Goal: Contribute content

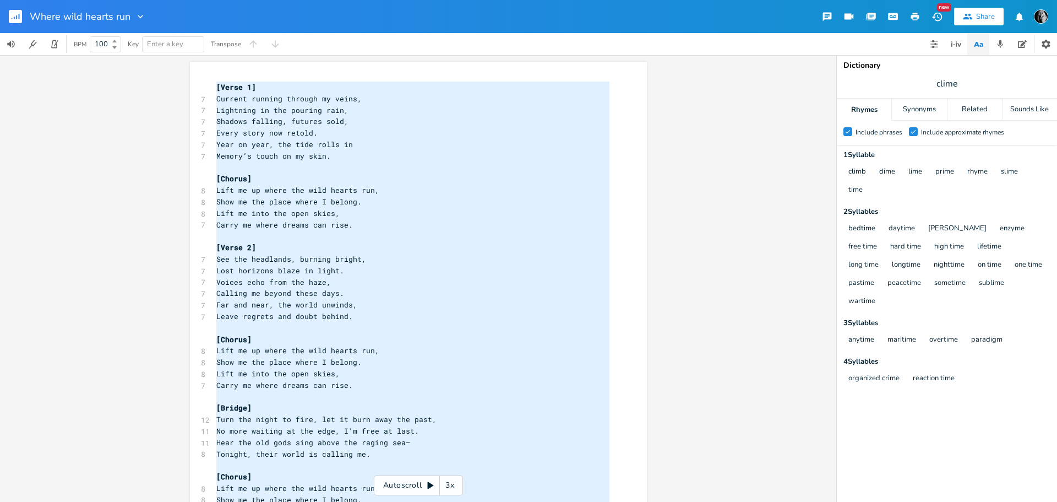
click at [351, 176] on pre "[Chorus]" at bounding box center [413, 179] width 398 height 12
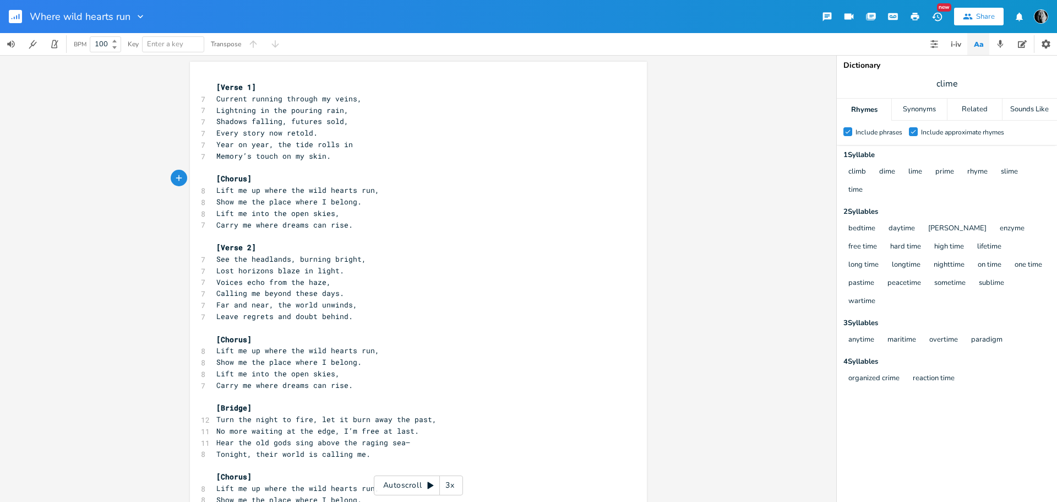
click at [466, 251] on pre "[Verse 2]" at bounding box center [413, 248] width 398 height 12
type textarea "[Lorem 2] Ipsumdo sitamet consect ad elits, Doeiusmod te inc utlabor etdo, Magn…"
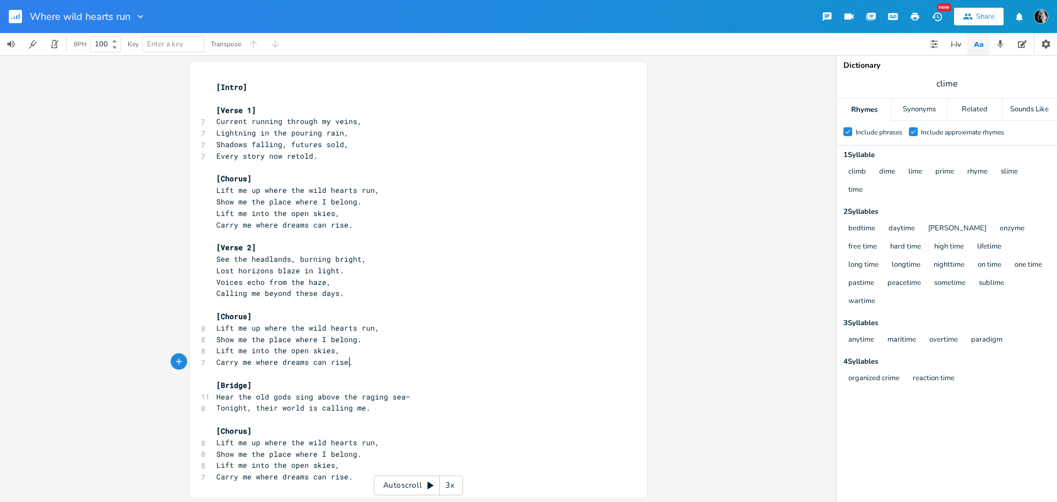
click at [359, 362] on pre "Carry me where dreams can rise." at bounding box center [413, 362] width 398 height 12
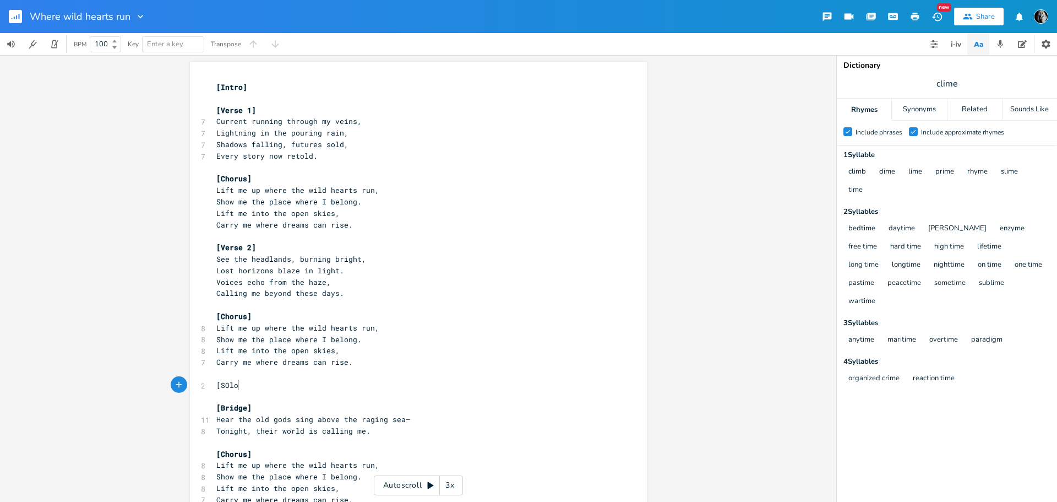
type textarea "[SOlo]"
type textarea "o"
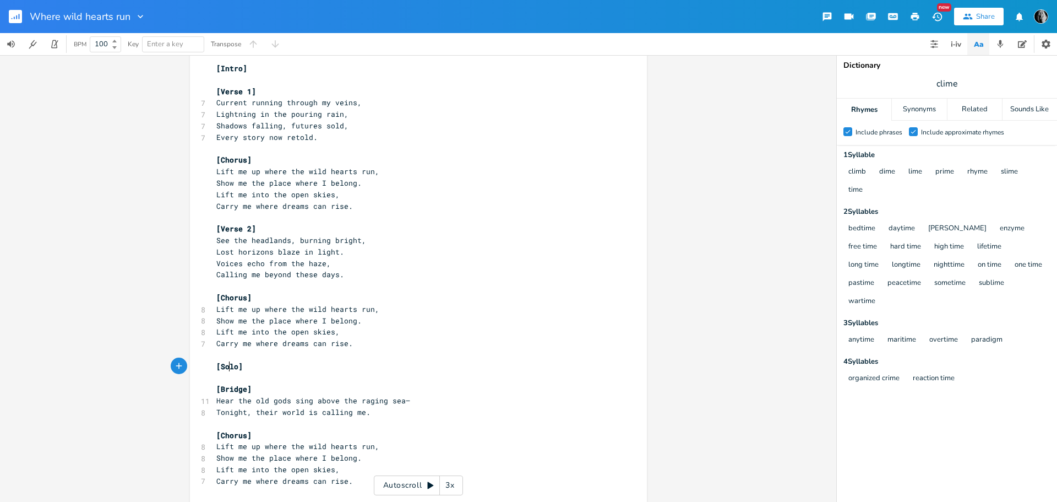
scroll to position [26, 0]
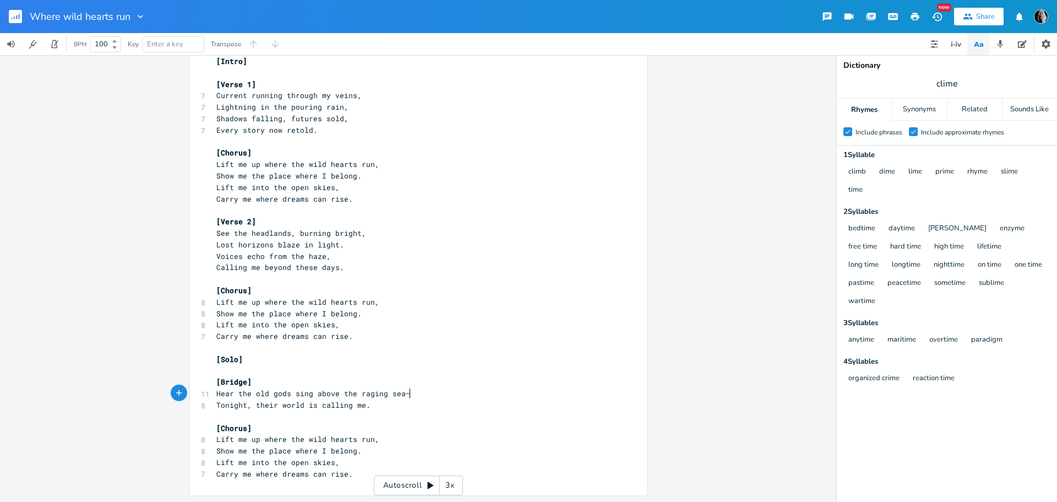
click at [408, 391] on span "Hear the old gods sing above the raging sea—" at bounding box center [313, 393] width 194 height 10
click at [313, 395] on span "Hear the old gods sing above the raging sea" at bounding box center [310, 394] width 189 height 10
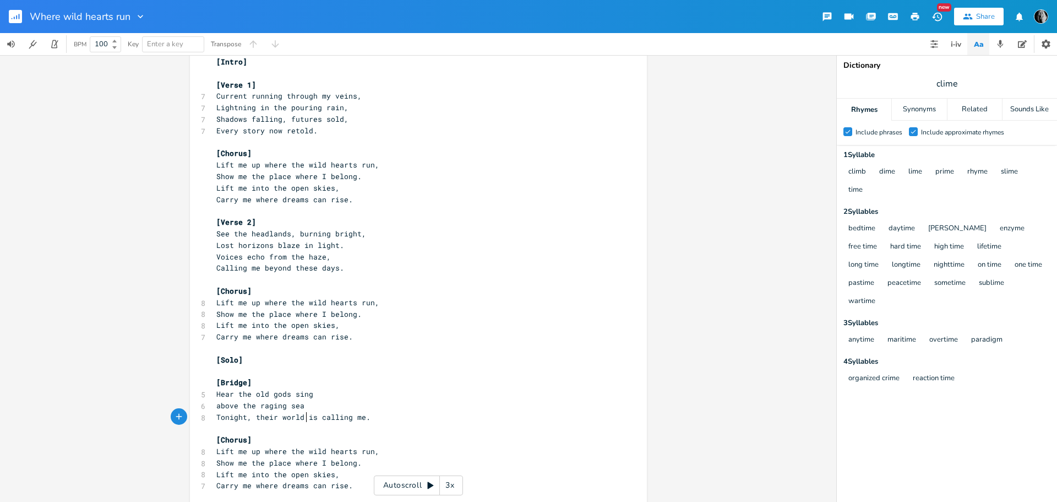
click at [303, 418] on span "Tonight, their world is calling me." at bounding box center [293, 417] width 154 height 10
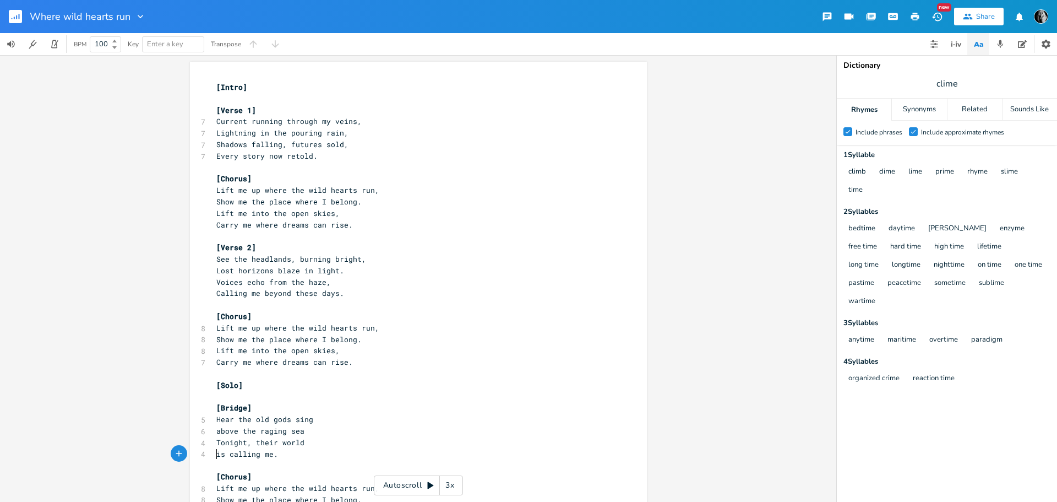
scroll to position [48, 0]
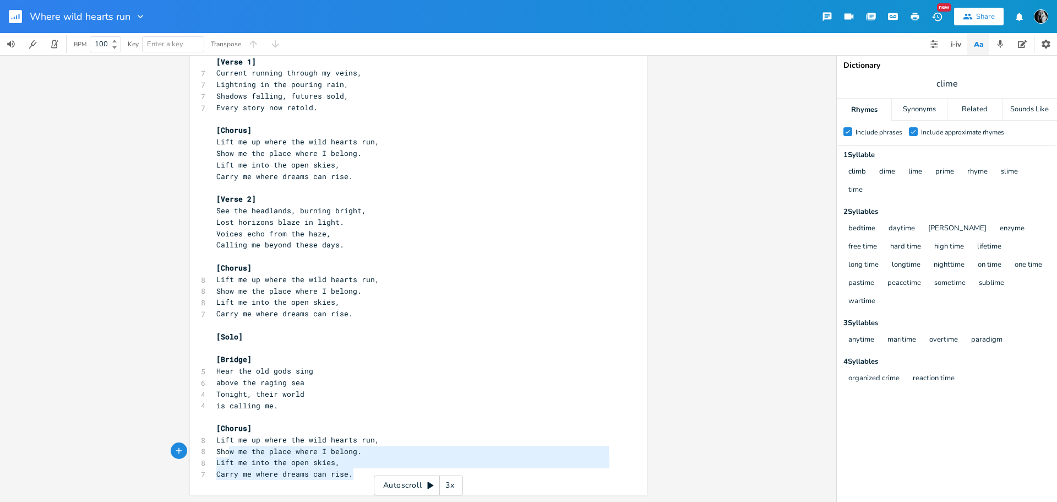
type textarea "Lift me up where the wild hearts run, Show me the place where I belong. Lift me…"
drag, startPoint x: 351, startPoint y: 475, endPoint x: 210, endPoint y: 442, distance: 144.9
click at [210, 442] on div "Lift me up where the wild hearts run, Show me the place where I belong. Lift me…" at bounding box center [418, 254] width 457 height 482
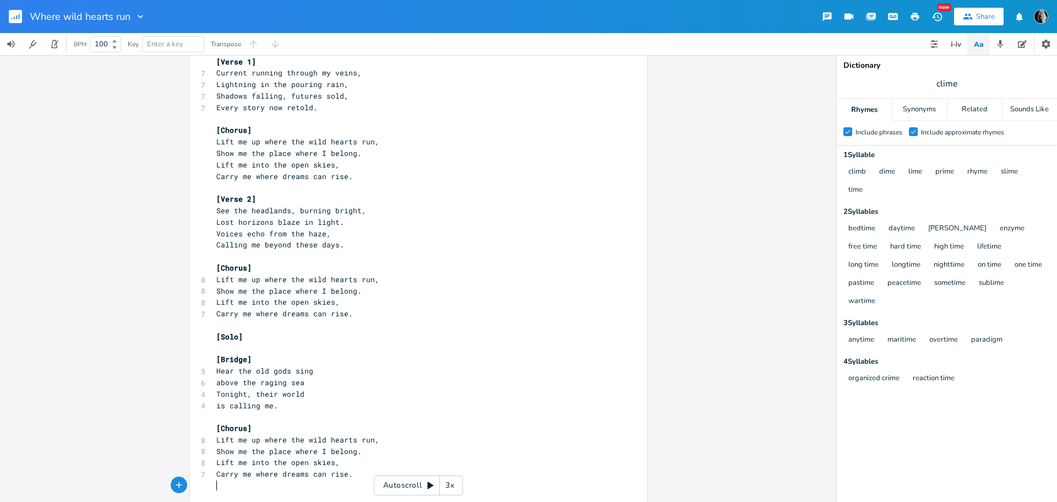
scroll to position [65, 0]
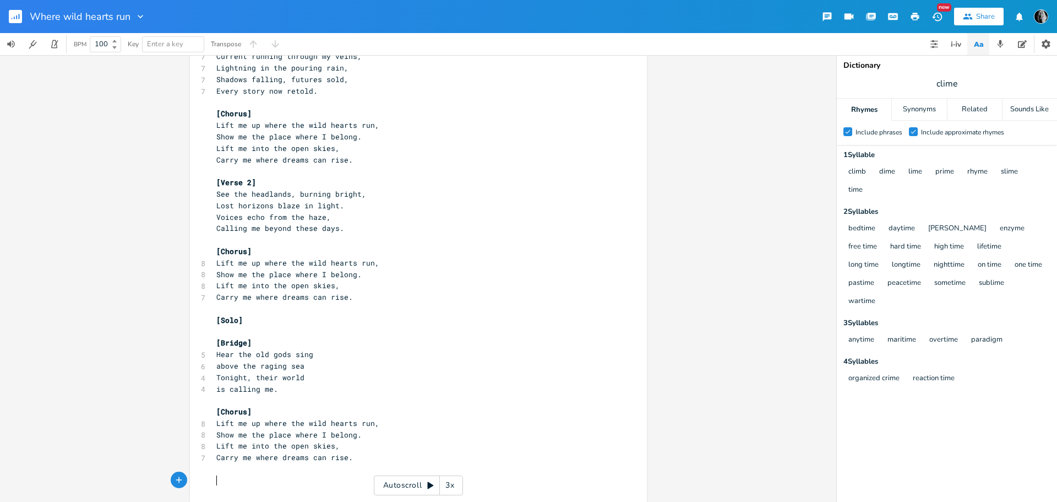
paste textarea "[Intro] [Verse 1] Current running through my veins, Lightning in the pouring ra…"
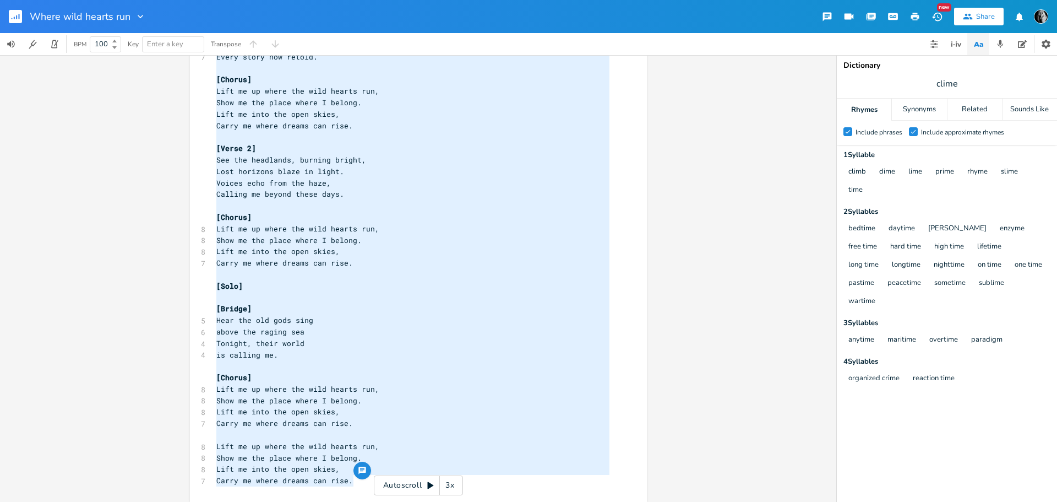
scroll to position [0, 0]
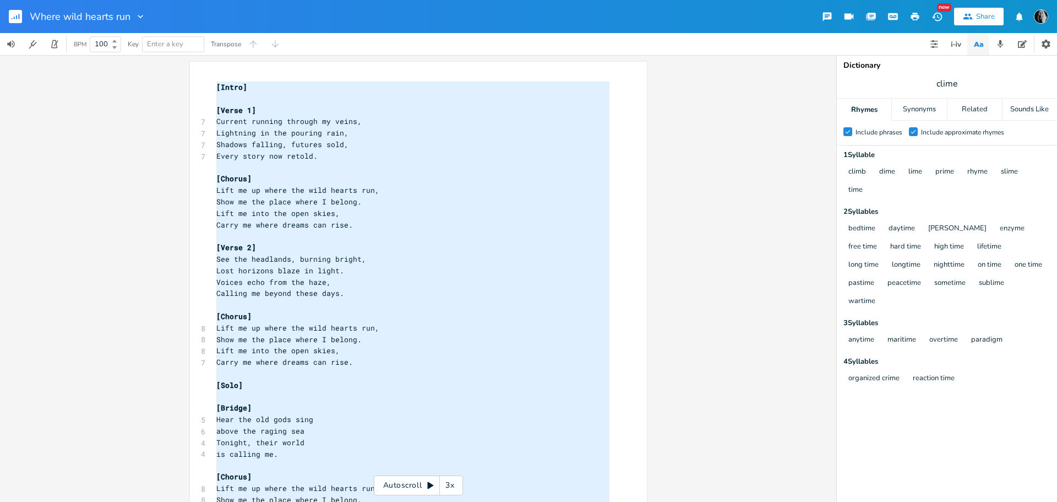
type textarea "[Intro] [Verse 1] Current running through my veins, Lightning in the pouring ra…"
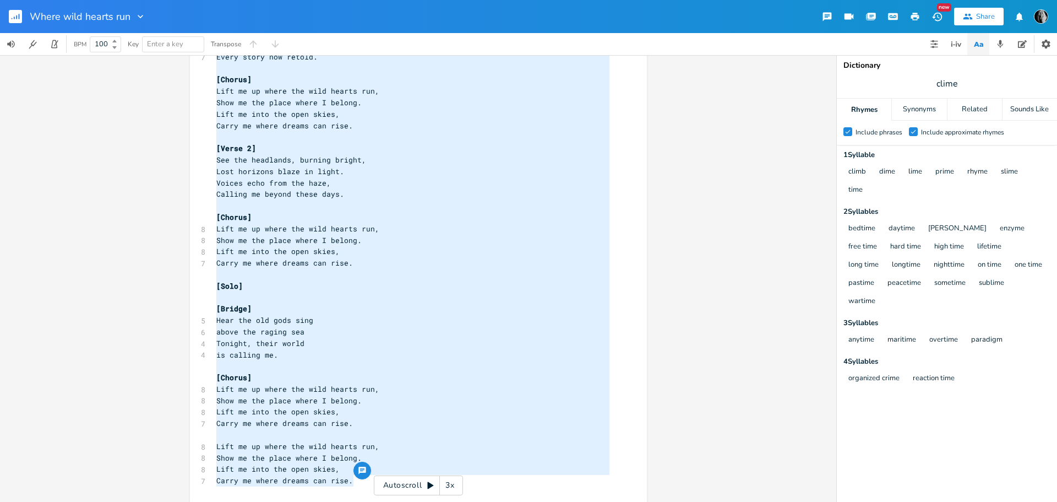
click at [376, 223] on pre "Lift me up where the wild hearts run," at bounding box center [413, 229] width 398 height 12
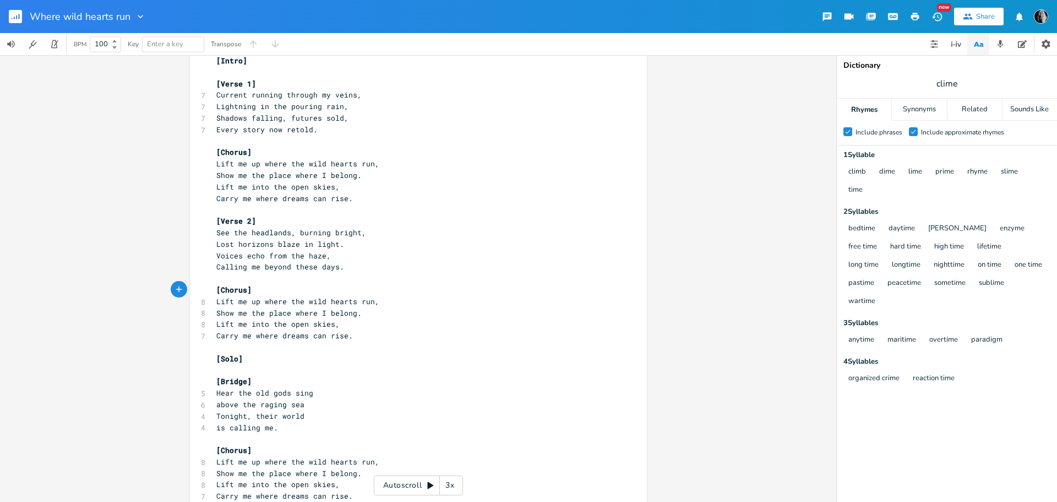
scroll to position [0, 0]
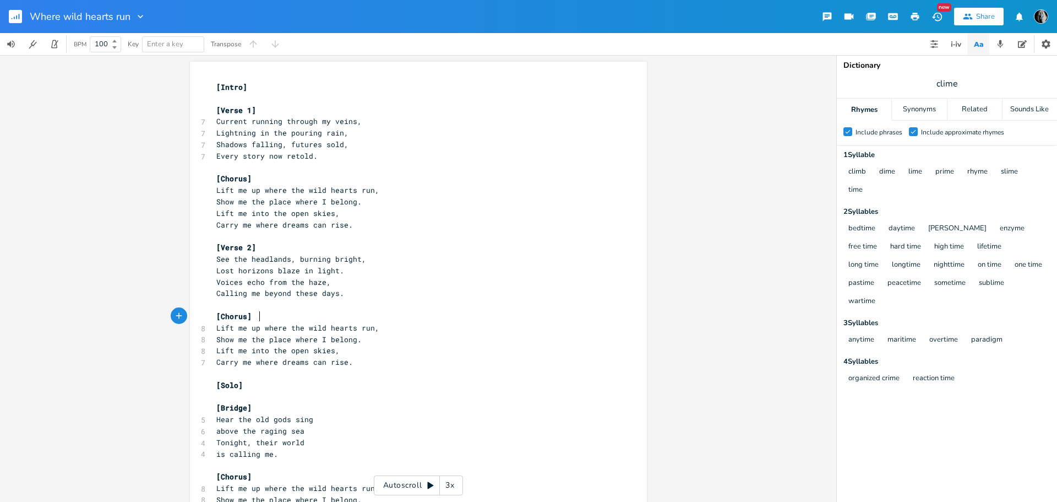
click at [555, 306] on pre "​" at bounding box center [413, 305] width 398 height 12
type textarea "[Intro] [Verse 1] Current running through my veins, Lightning in the pouring ra…"
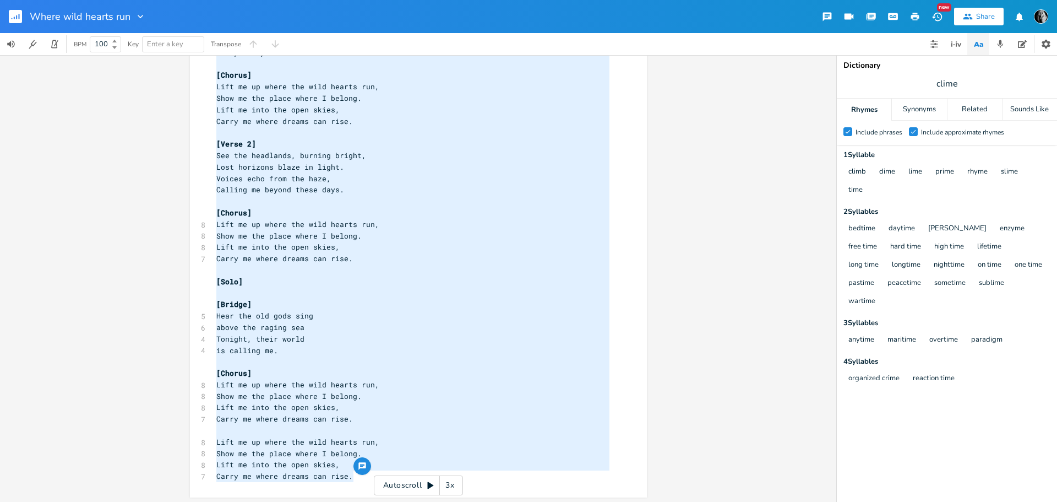
scroll to position [106, 0]
click at [346, 321] on pre "above the raging sea" at bounding box center [413, 325] width 398 height 12
